Goal: Obtain resource: Download file/media

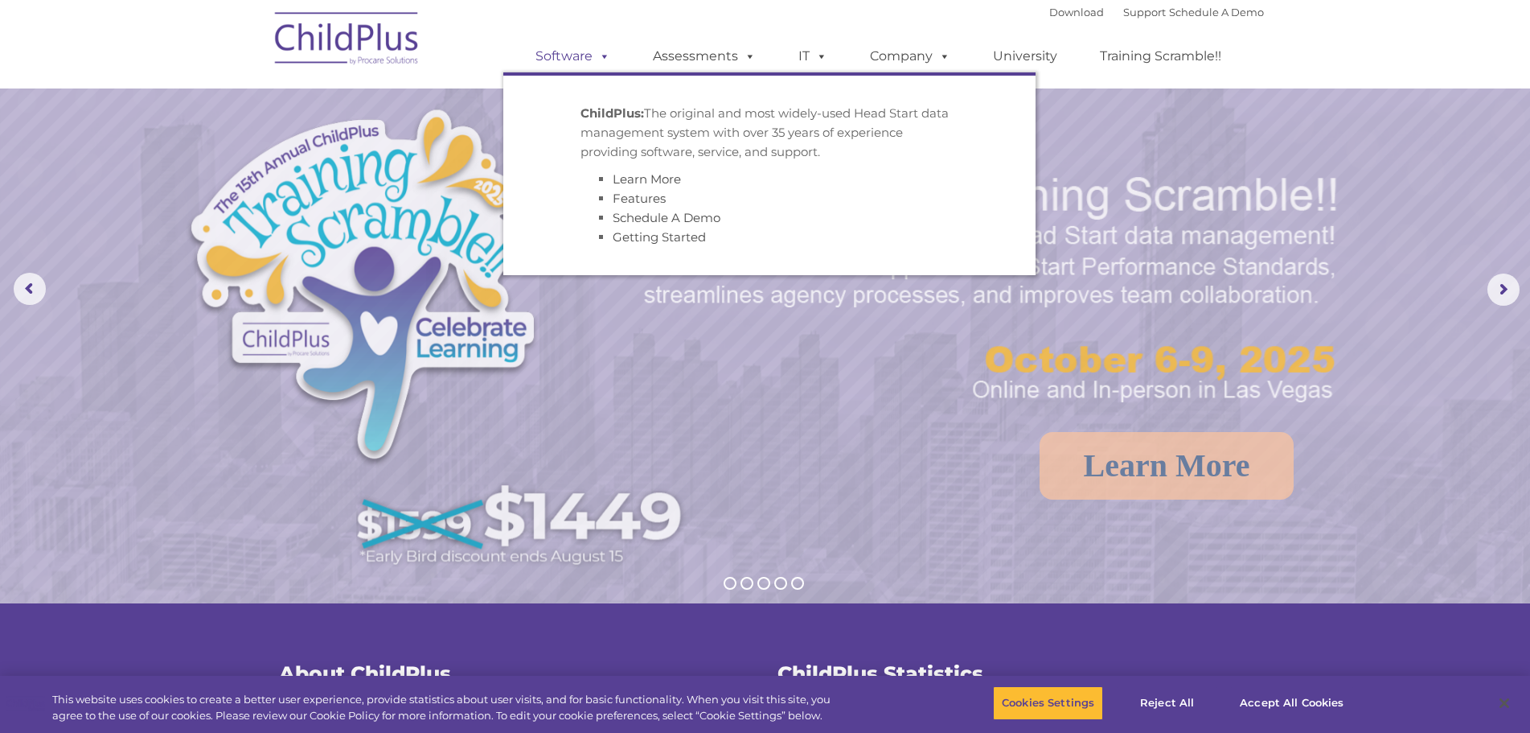
click at [605, 48] on span at bounding box center [602, 55] width 18 height 15
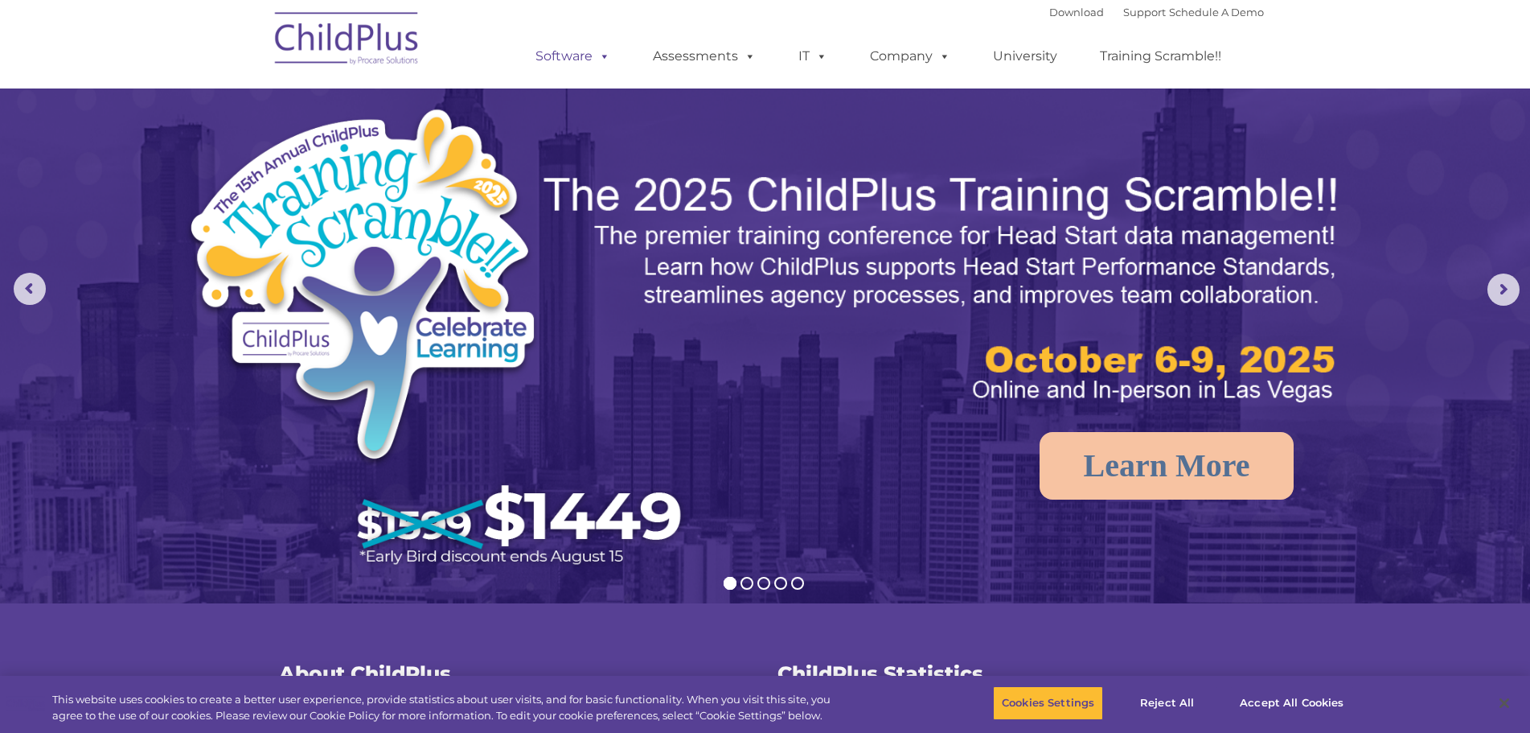
click at [605, 55] on span at bounding box center [602, 55] width 18 height 15
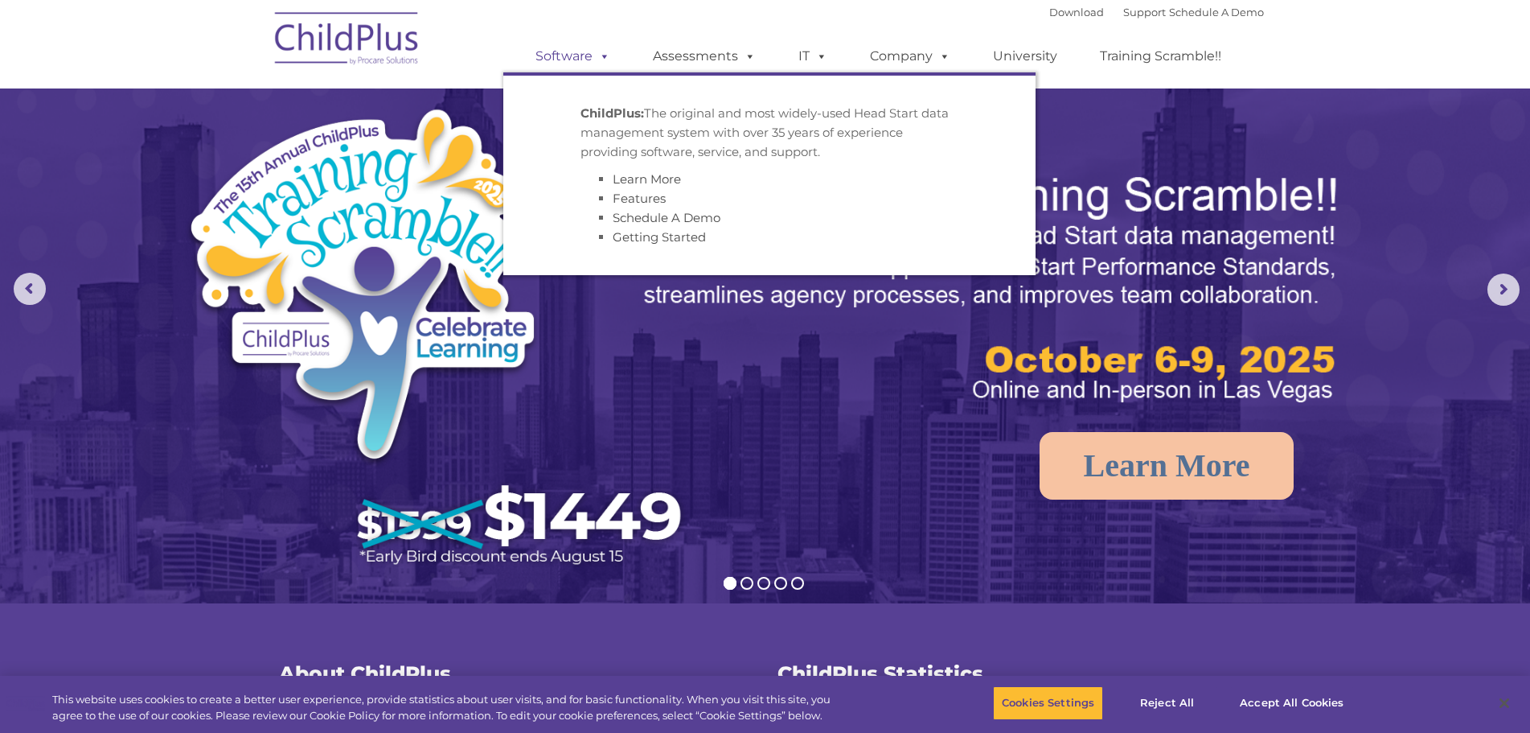
click at [605, 55] on span at bounding box center [602, 55] width 18 height 15
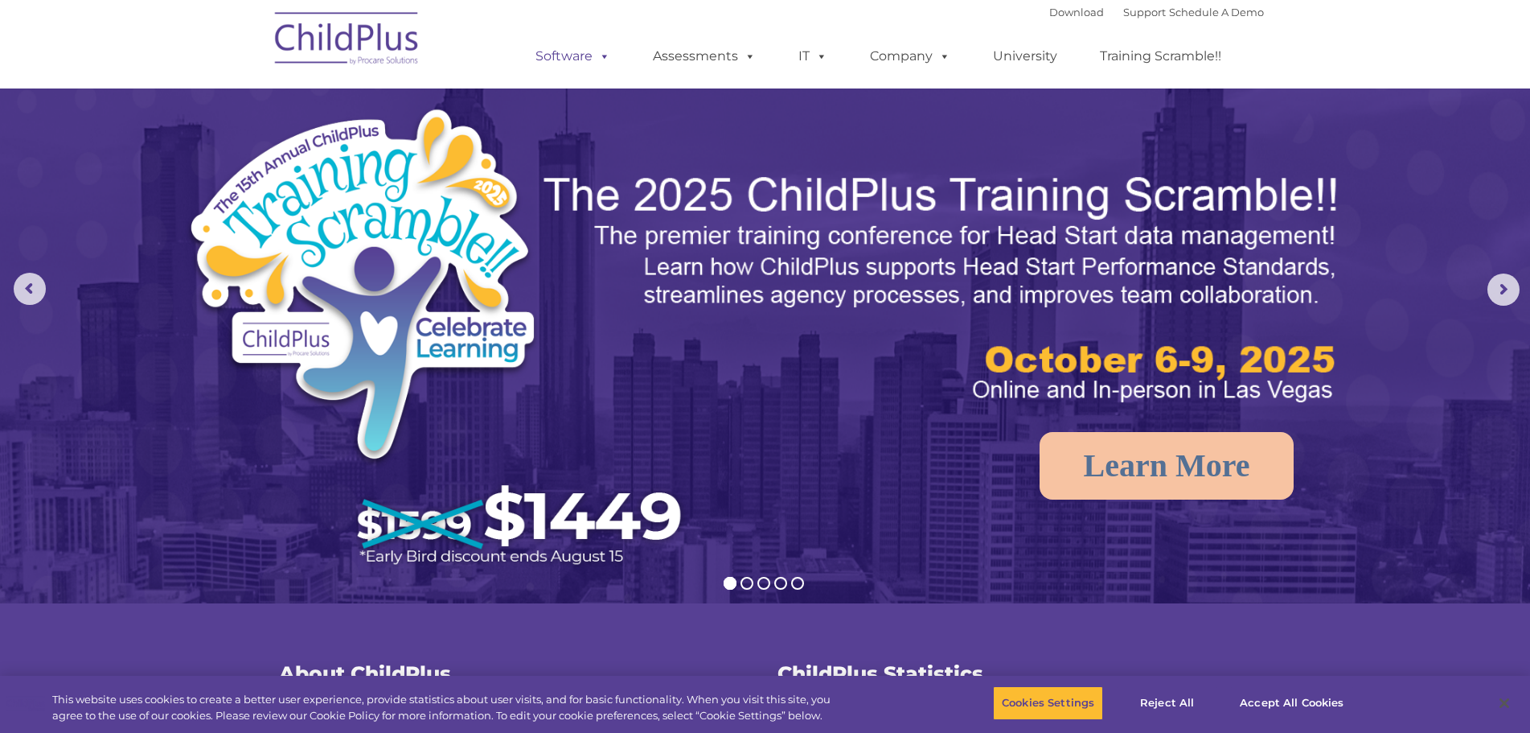
click at [556, 59] on link "Software" at bounding box center [573, 56] width 107 height 32
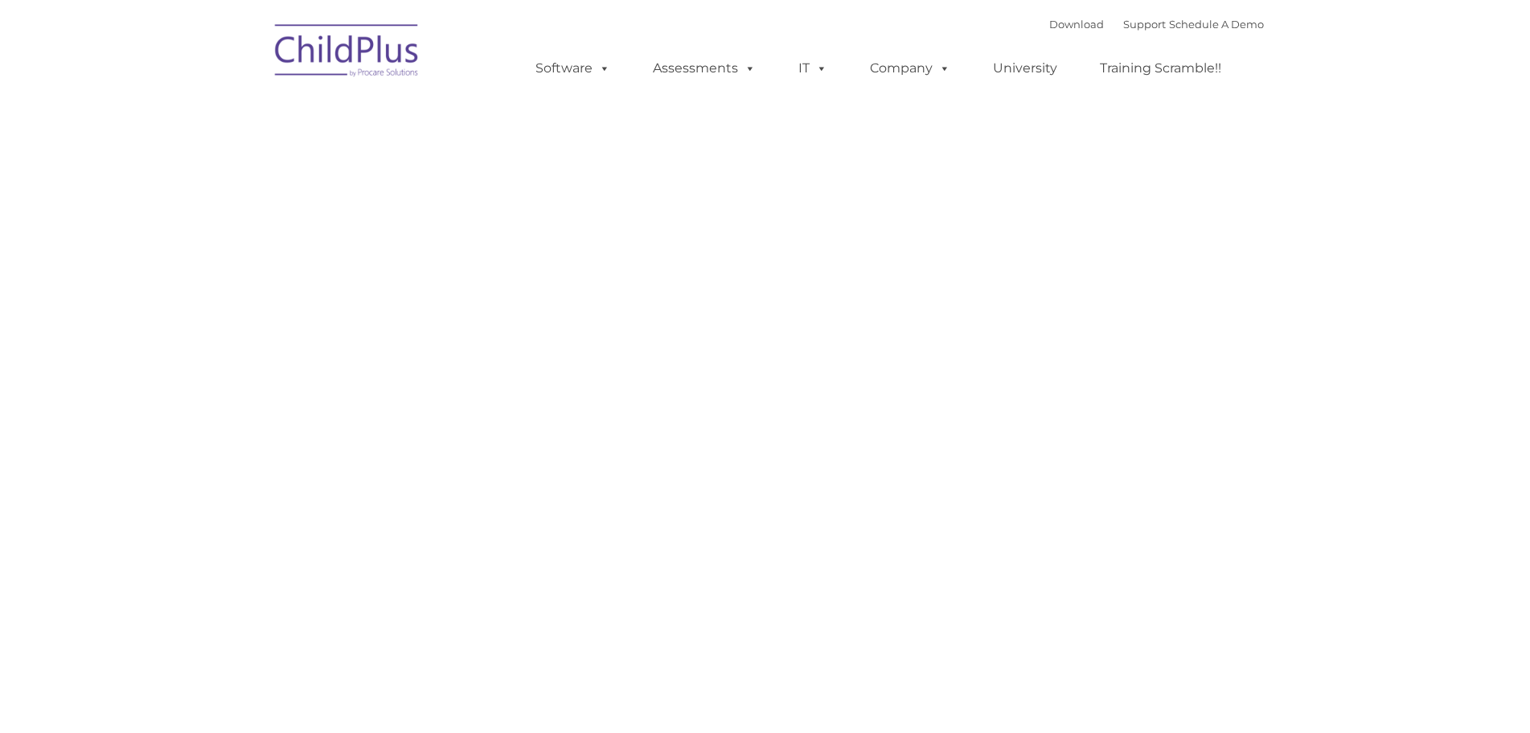
type input ""
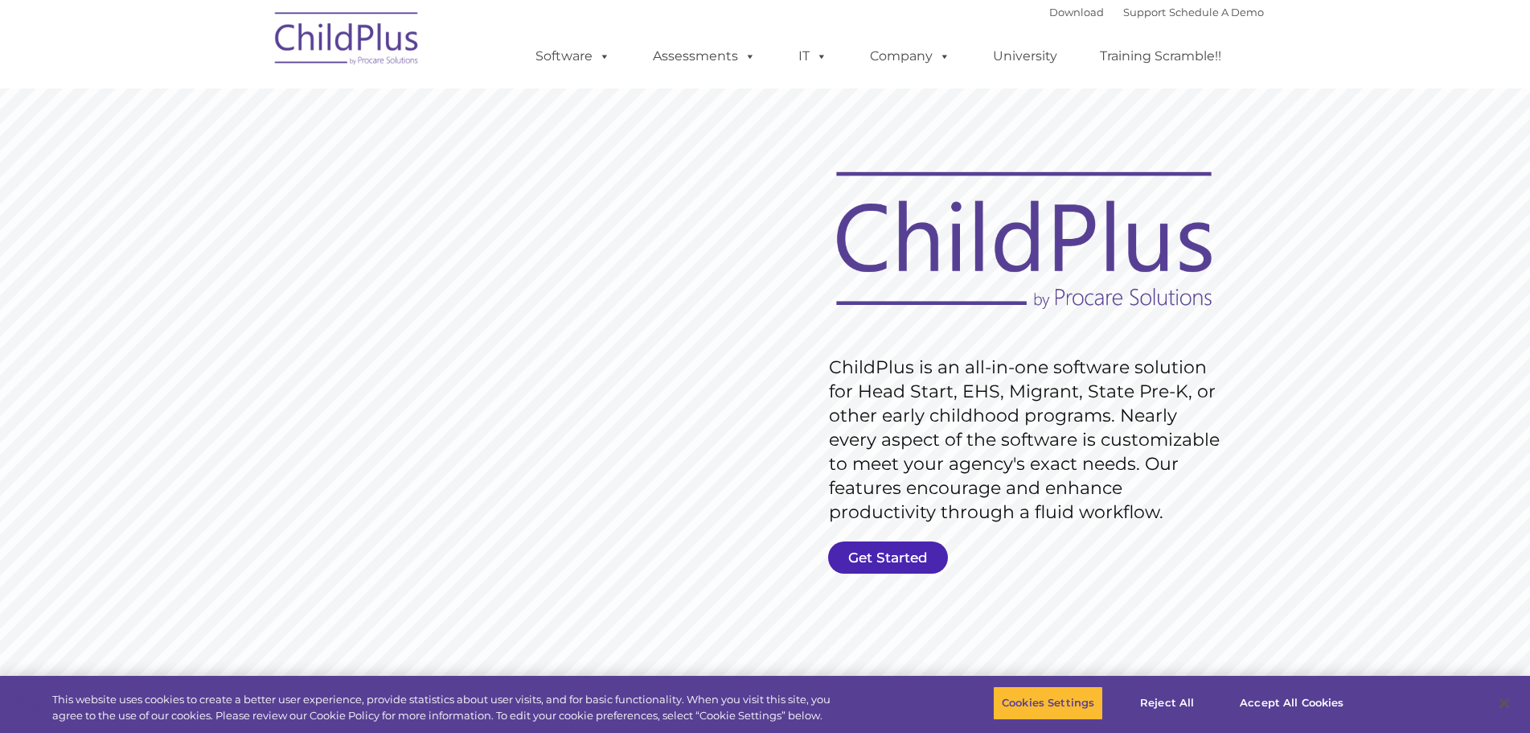
click at [897, 568] on link "Get Started" at bounding box center [888, 557] width 120 height 32
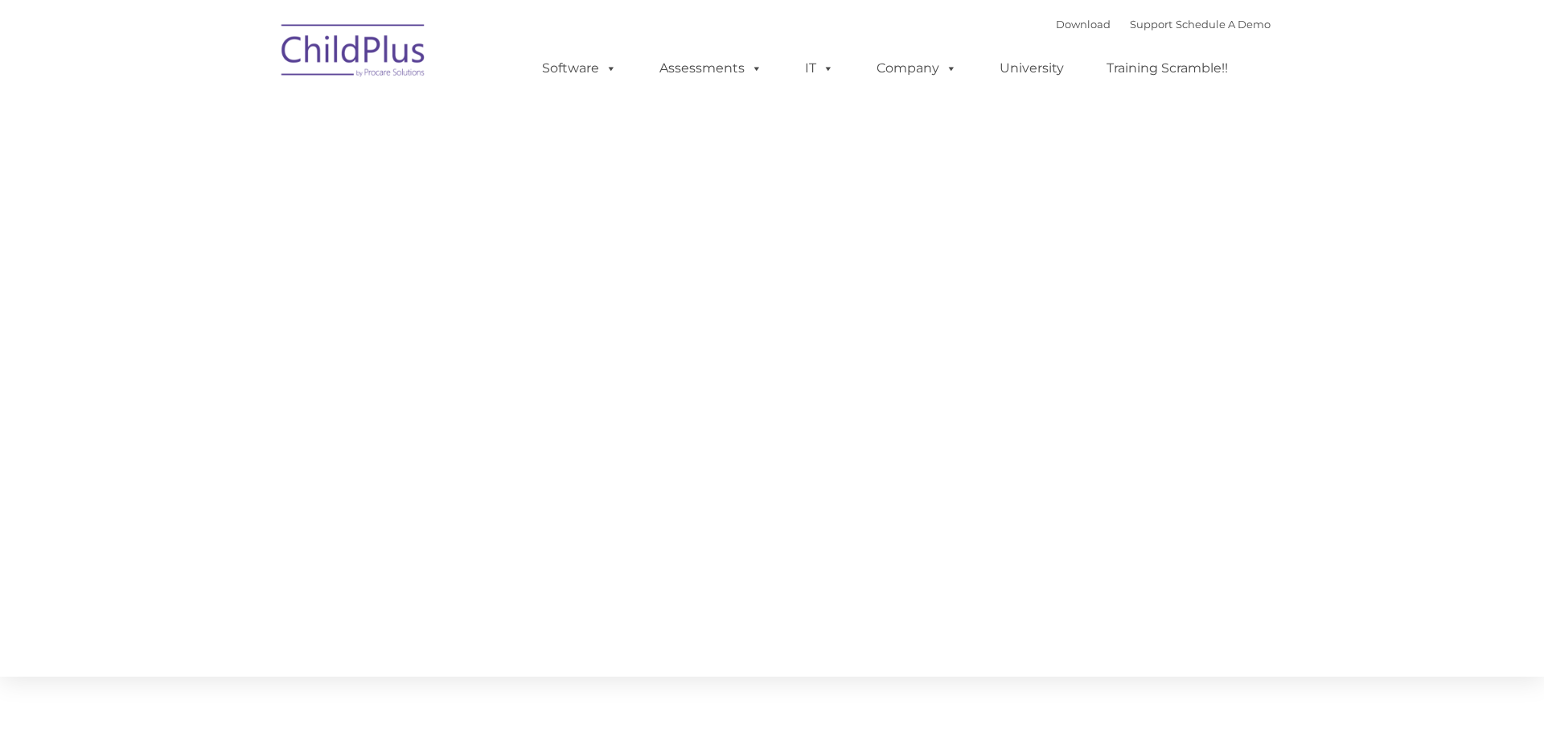
click at [897, 556] on section "CONTACT US Whether you want a personalized demo of the software, looking for an…" at bounding box center [772, 338] width 1544 height 676
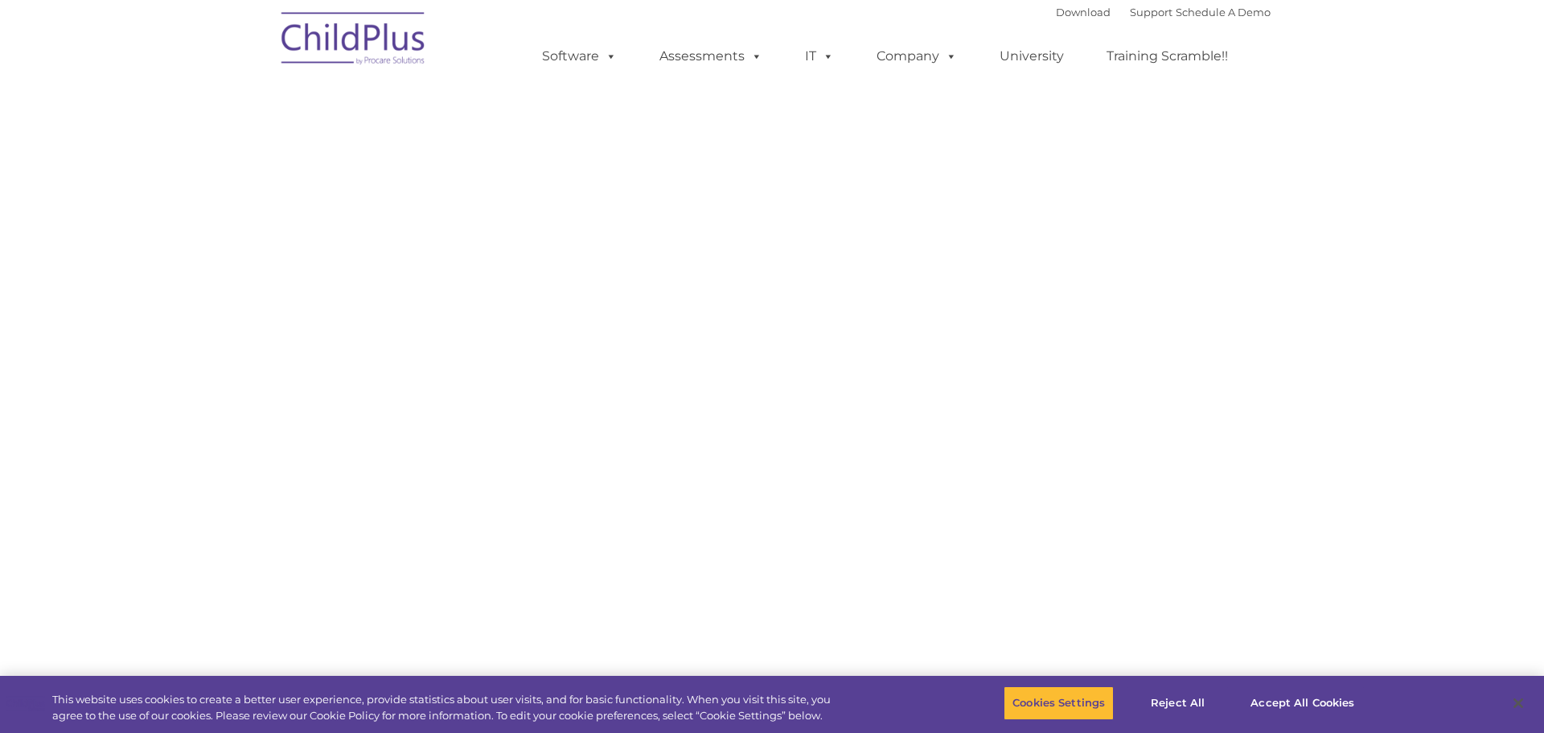
type input ""
select select "MEDIUM"
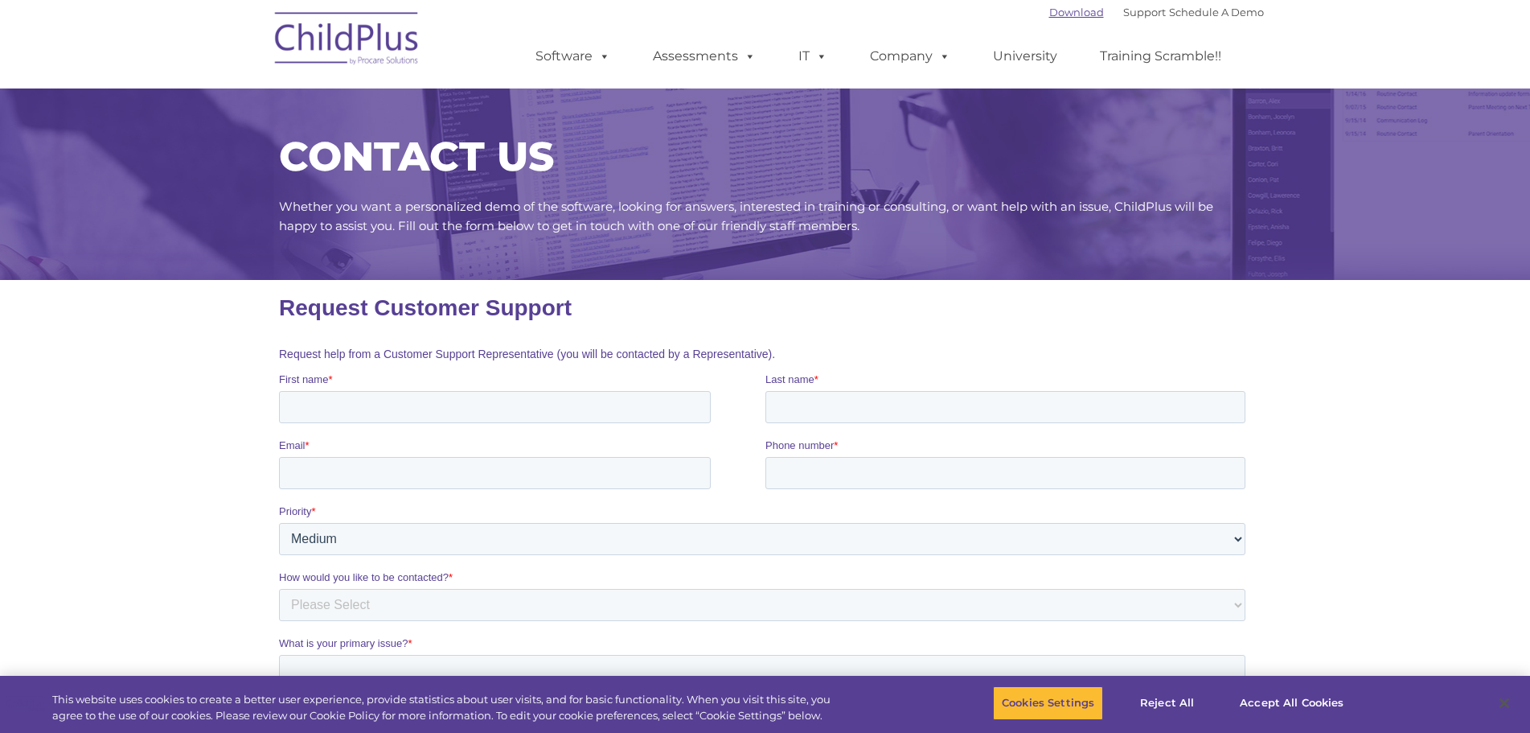
click at [1049, 10] on link "Download" at bounding box center [1076, 12] width 55 height 13
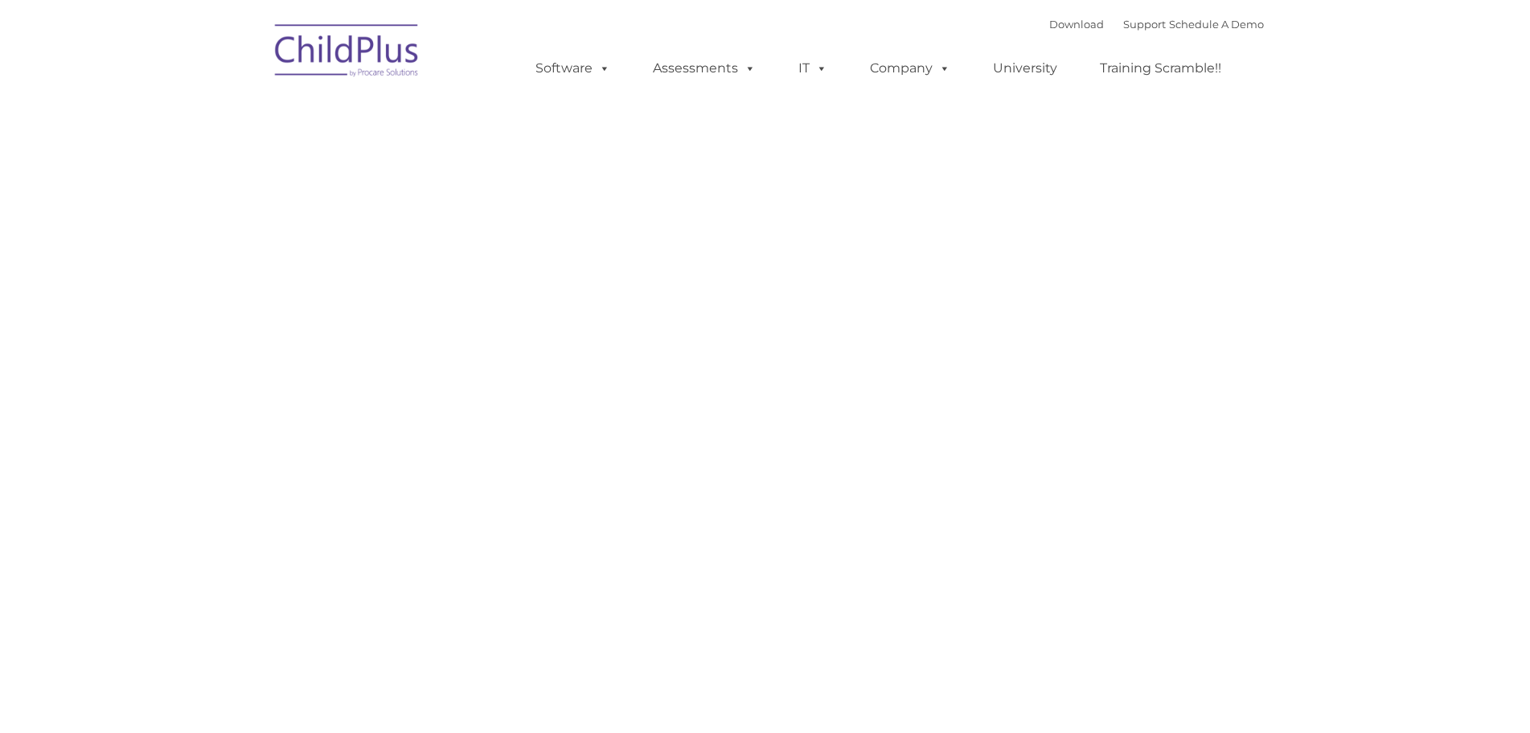
type input ""
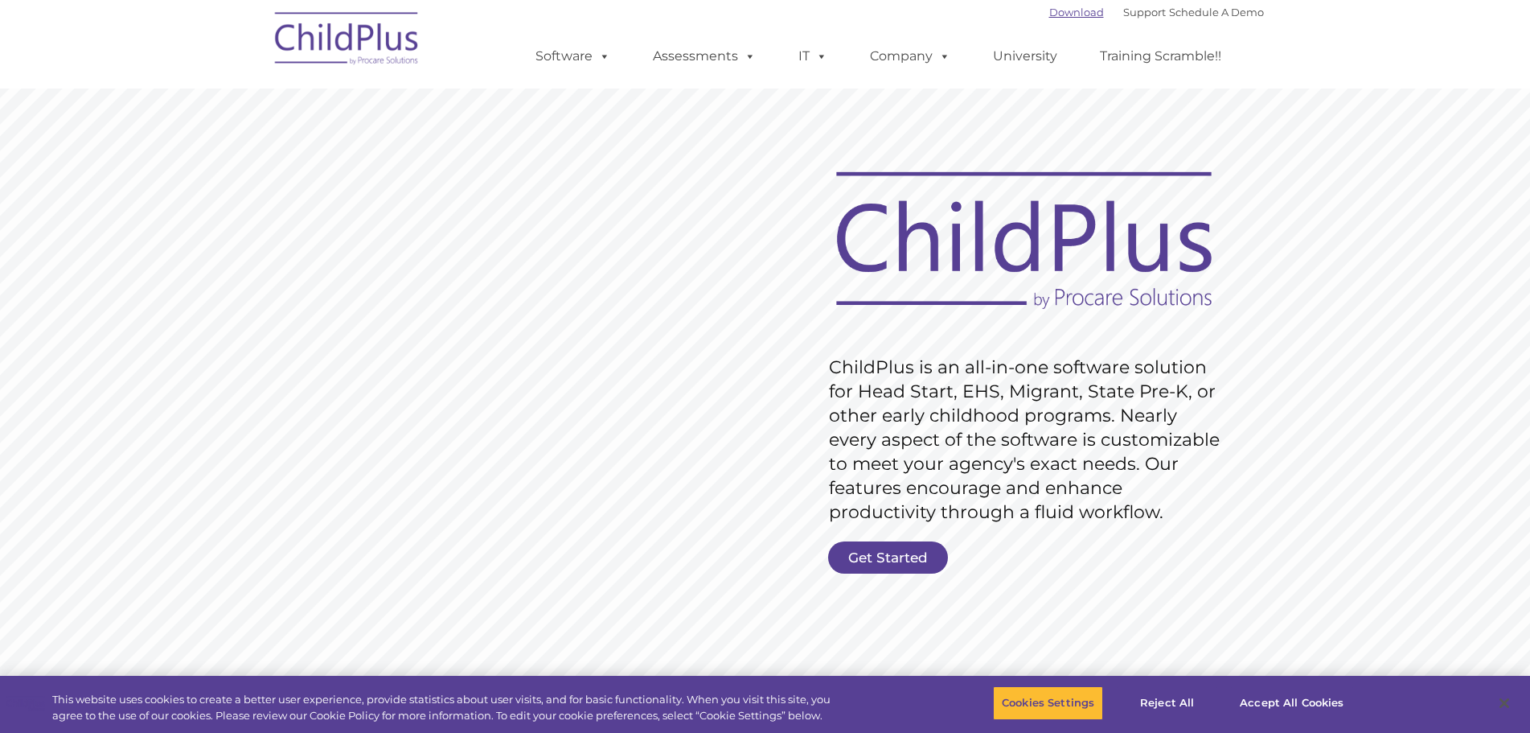
click at [1054, 14] on link "Download" at bounding box center [1076, 12] width 55 height 13
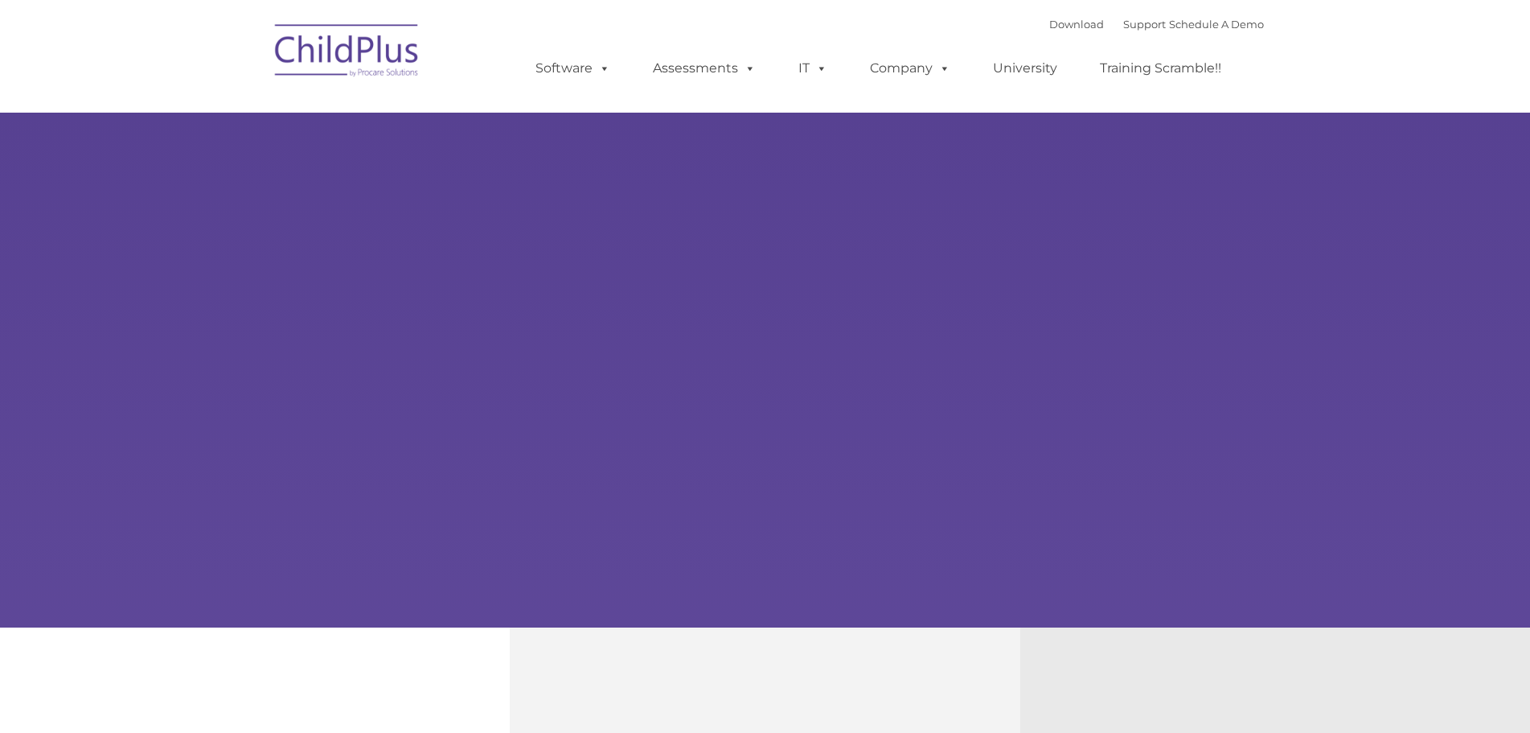
type input ""
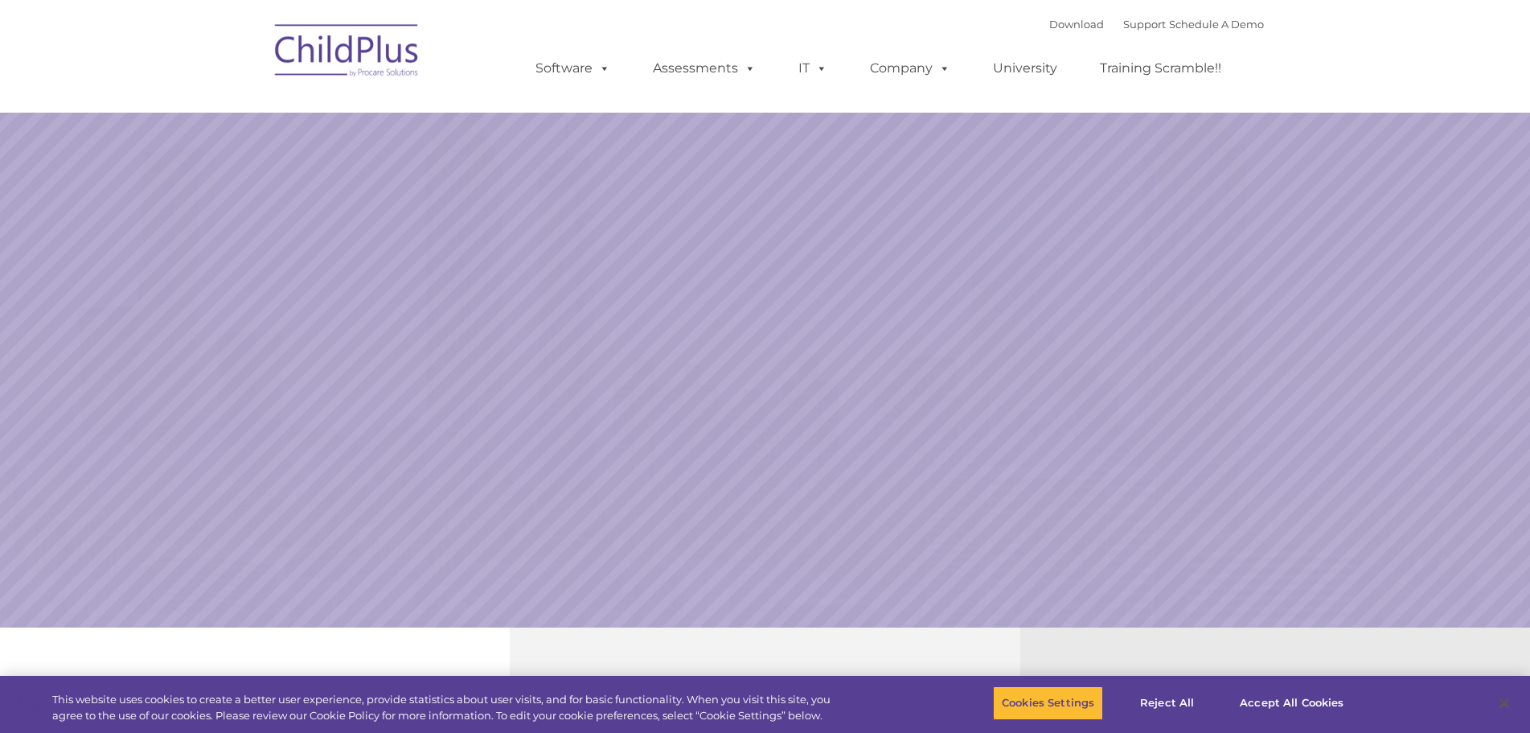
select select "MEDIUM"
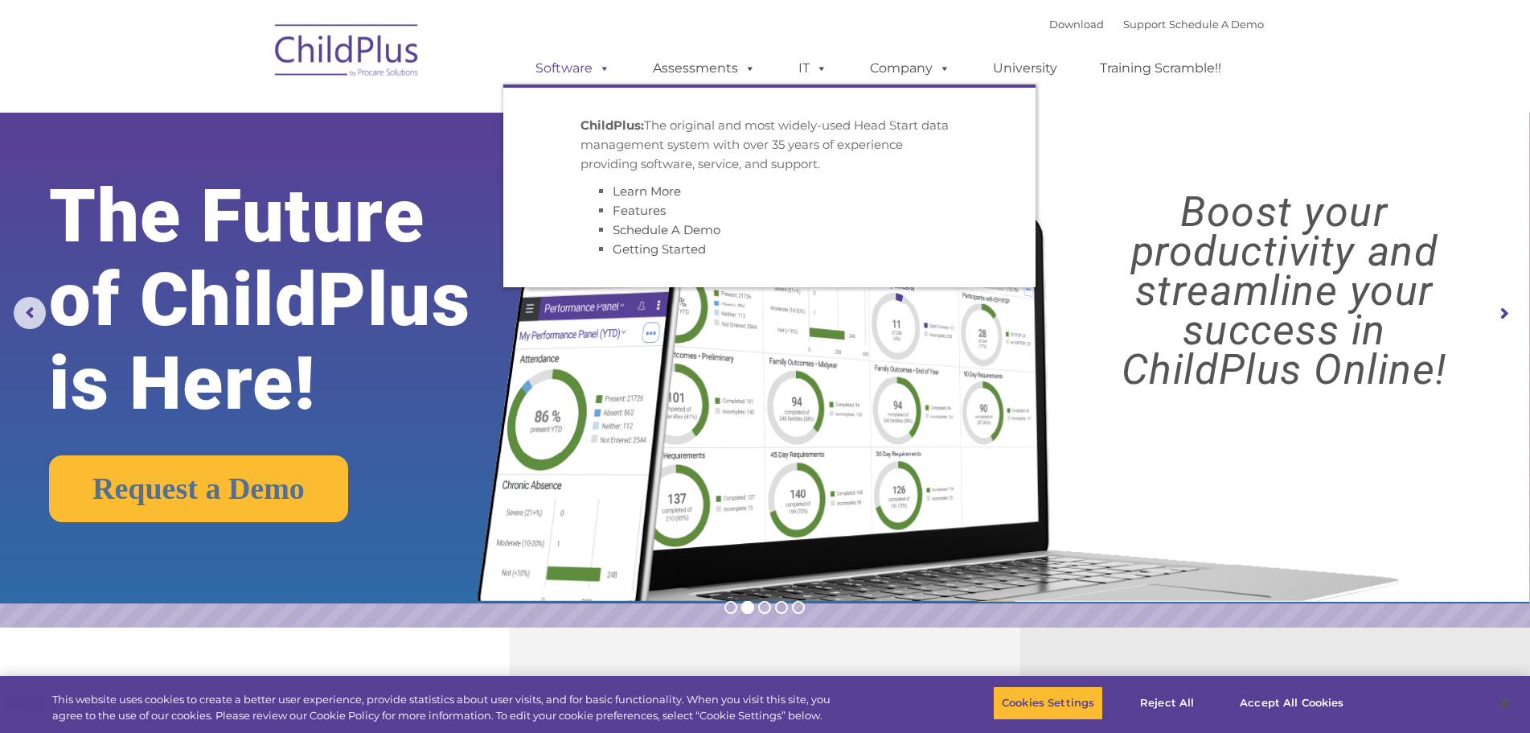
click at [601, 72] on span at bounding box center [602, 67] width 18 height 15
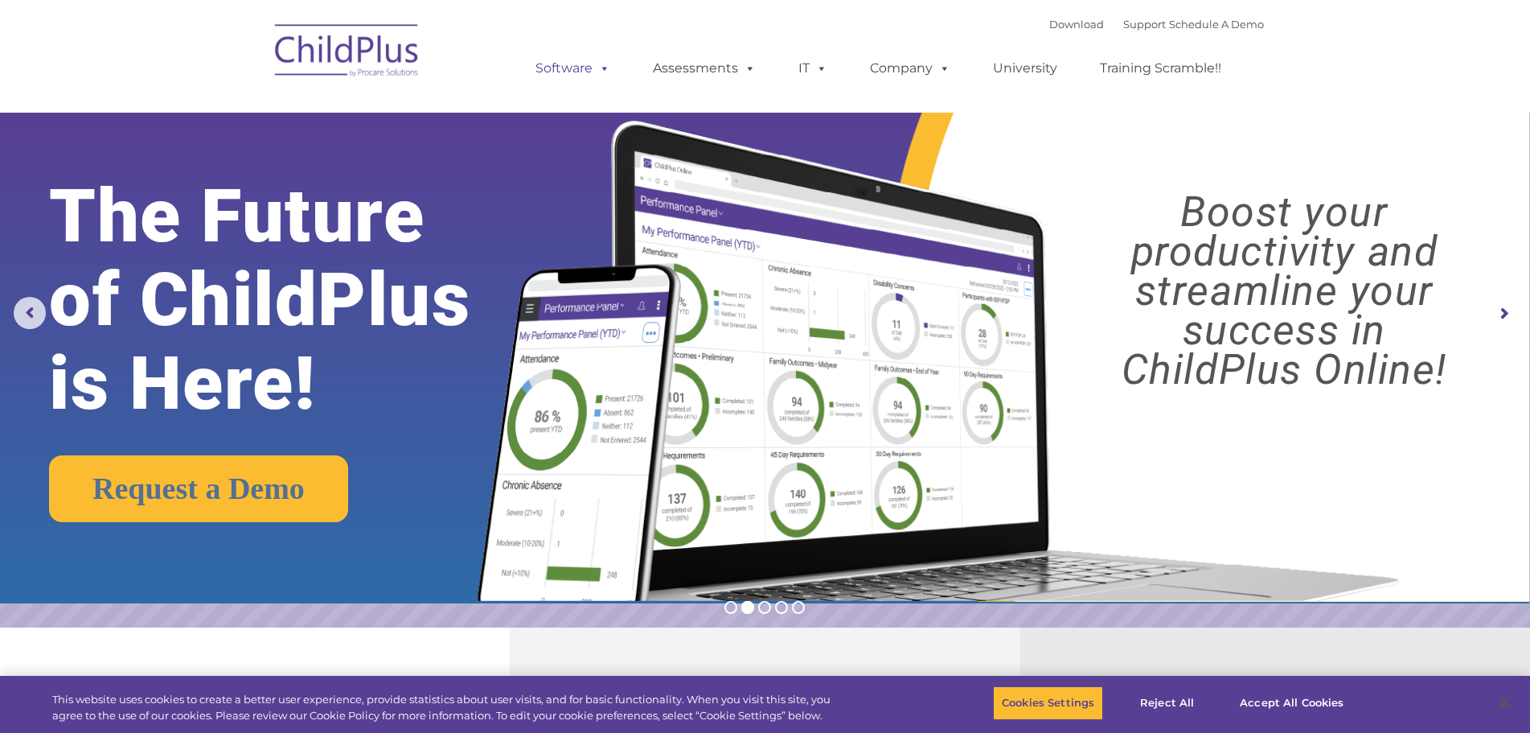
click at [601, 71] on span at bounding box center [602, 67] width 18 height 15
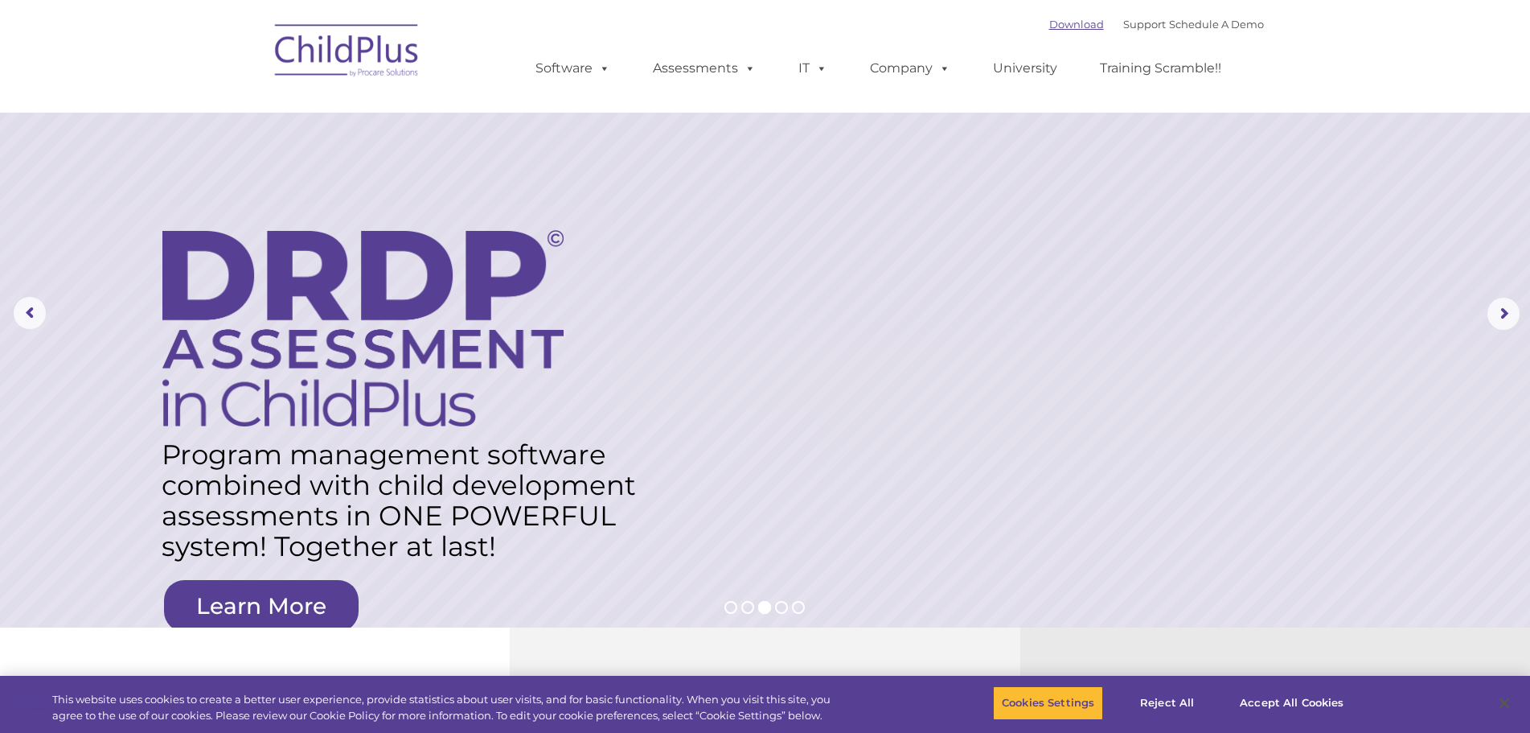
click at [1049, 19] on link "Download" at bounding box center [1076, 24] width 55 height 13
